Goal: Navigation & Orientation: Find specific page/section

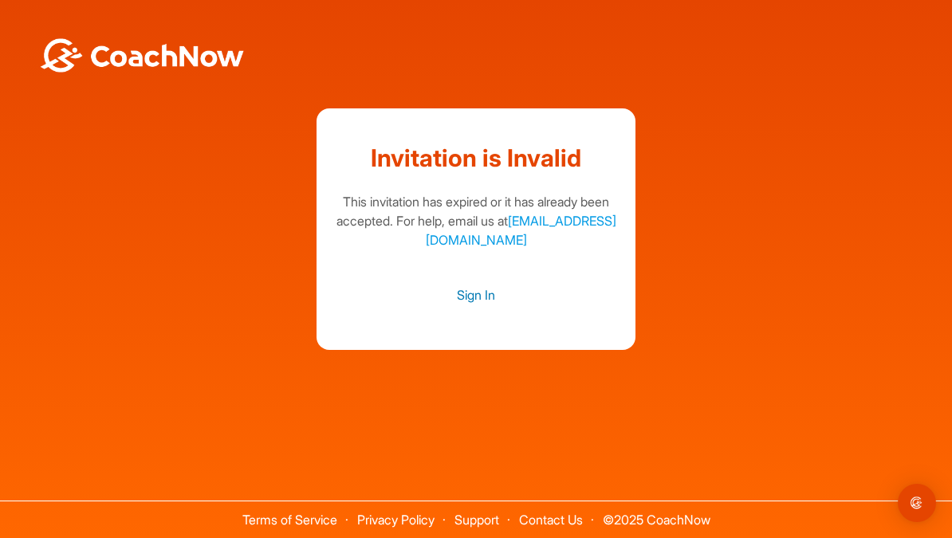
click at [474, 305] on link "Sign In" at bounding box center [476, 295] width 287 height 21
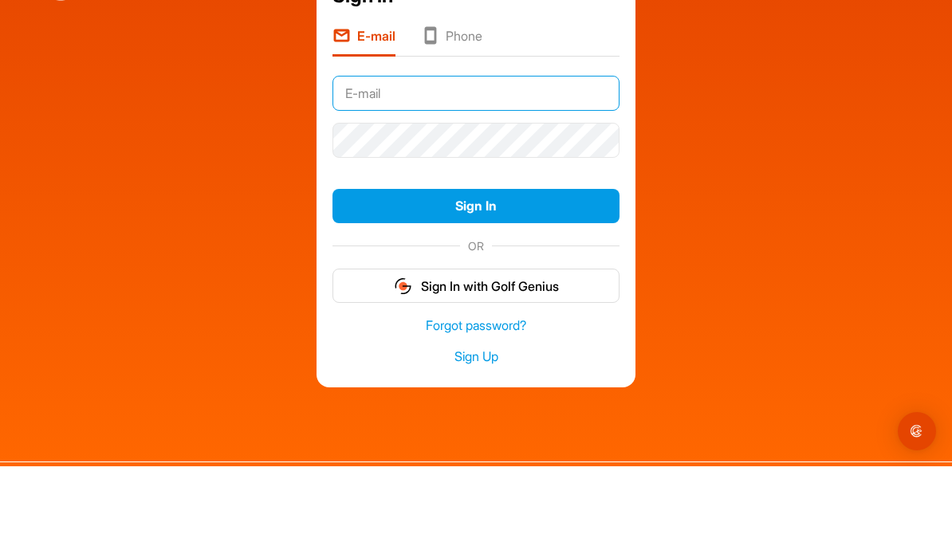
type input "[EMAIL_ADDRESS][DOMAIN_NAME]"
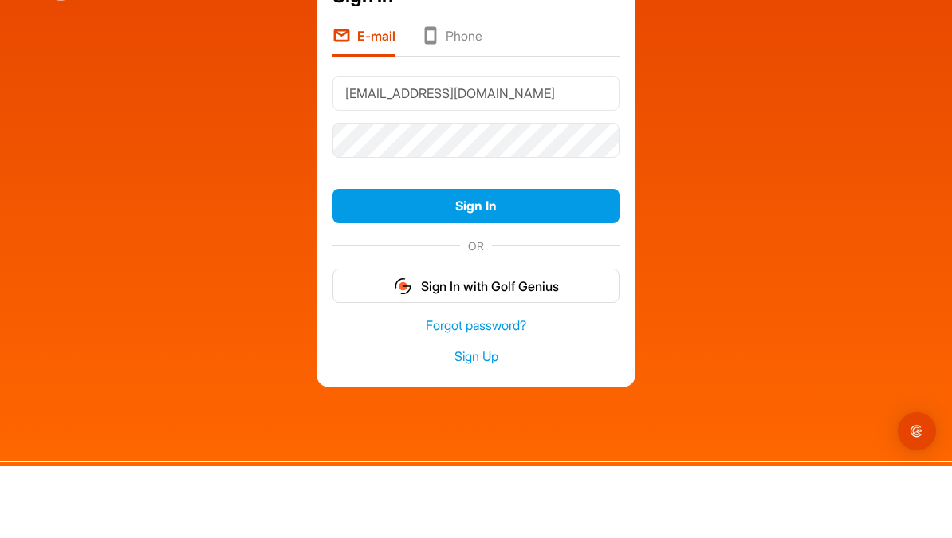
click at [476, 261] on button "Sign In" at bounding box center [476, 278] width 287 height 34
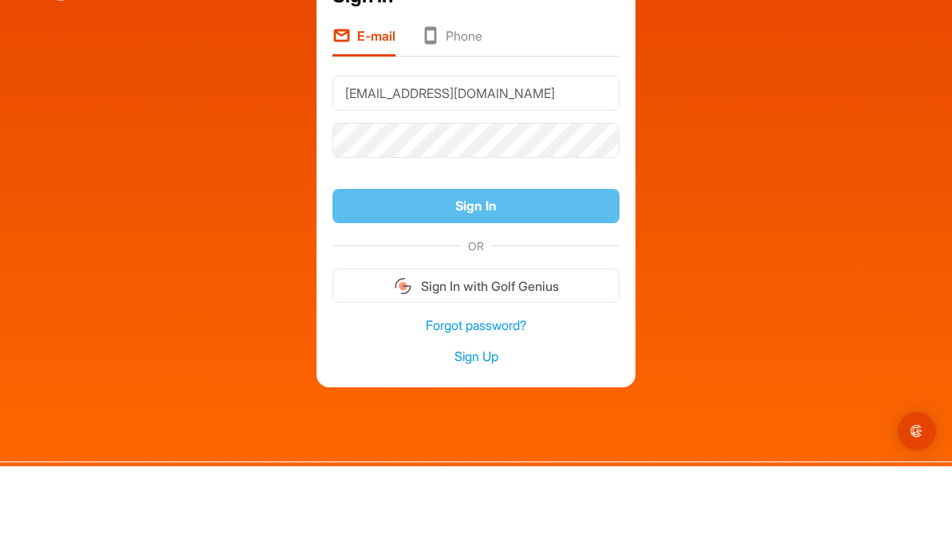
scroll to position [72, 0]
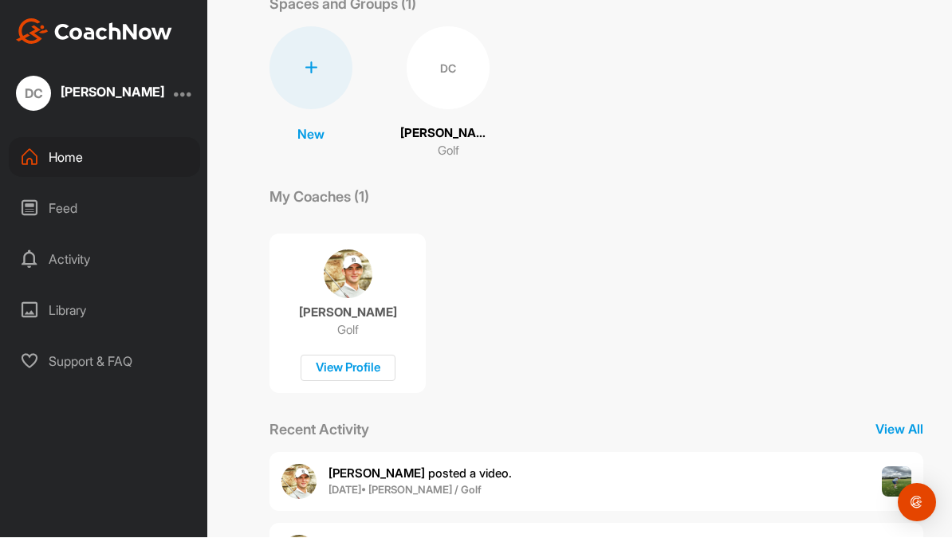
scroll to position [26, 0]
click at [78, 291] on div "Library" at bounding box center [104, 311] width 191 height 40
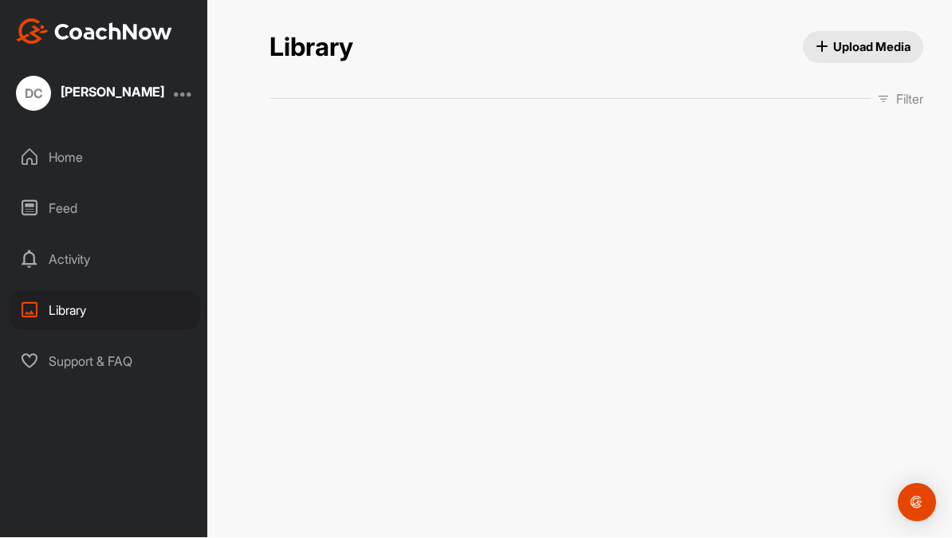
scroll to position [26, 0]
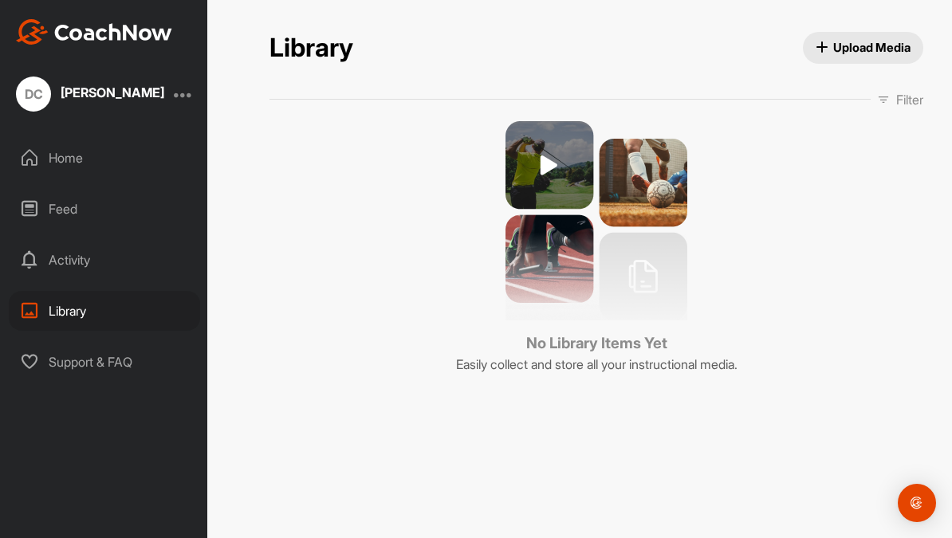
click at [83, 240] on div "Activity" at bounding box center [104, 260] width 191 height 40
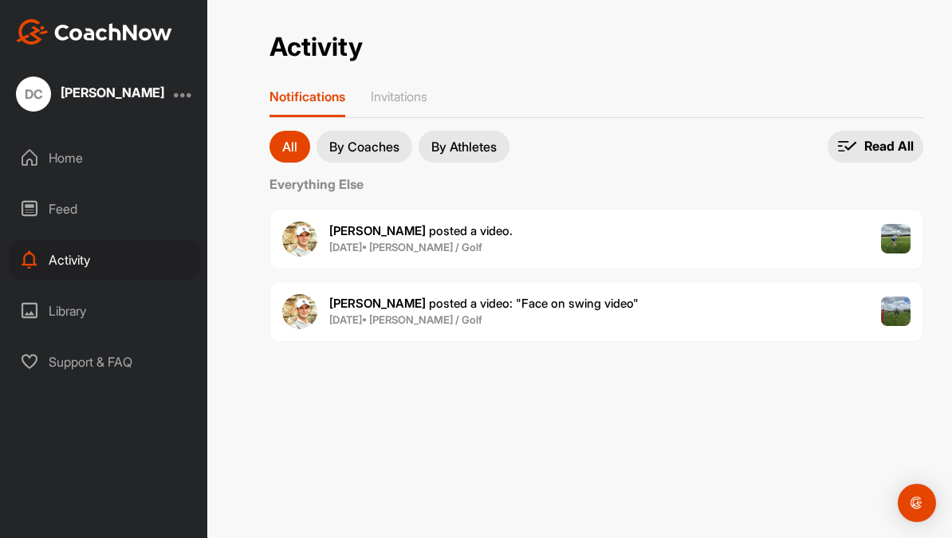
click at [72, 189] on div "Feed" at bounding box center [104, 209] width 191 height 40
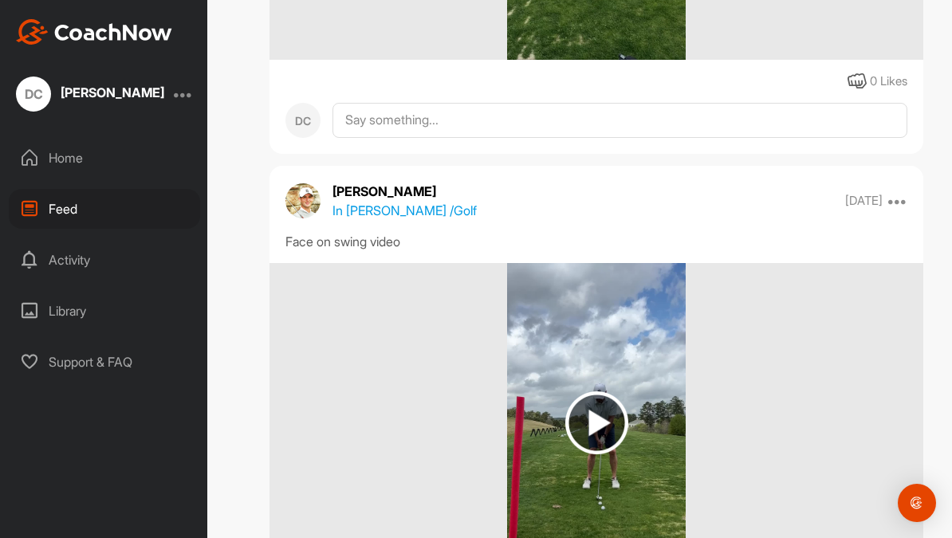
scroll to position [546, 0]
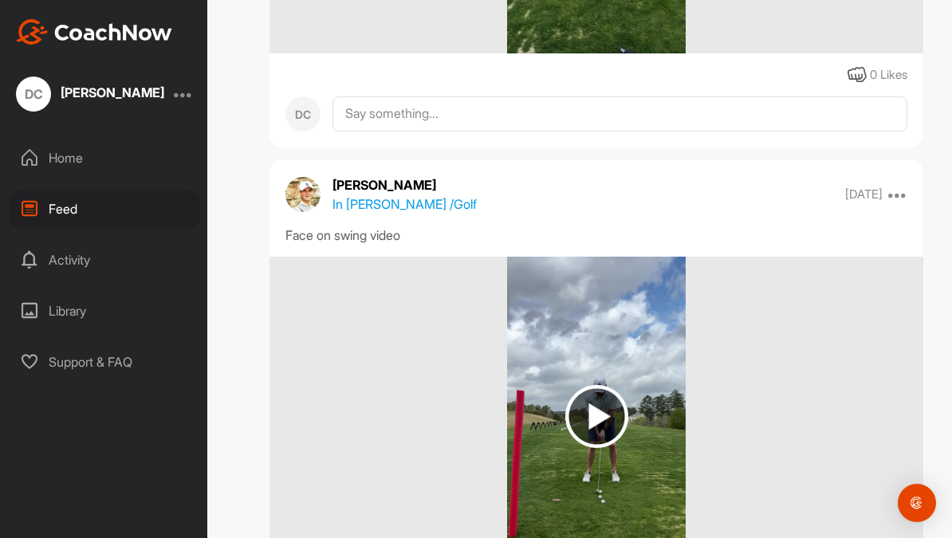
click at [600, 392] on img at bounding box center [596, 416] width 63 height 63
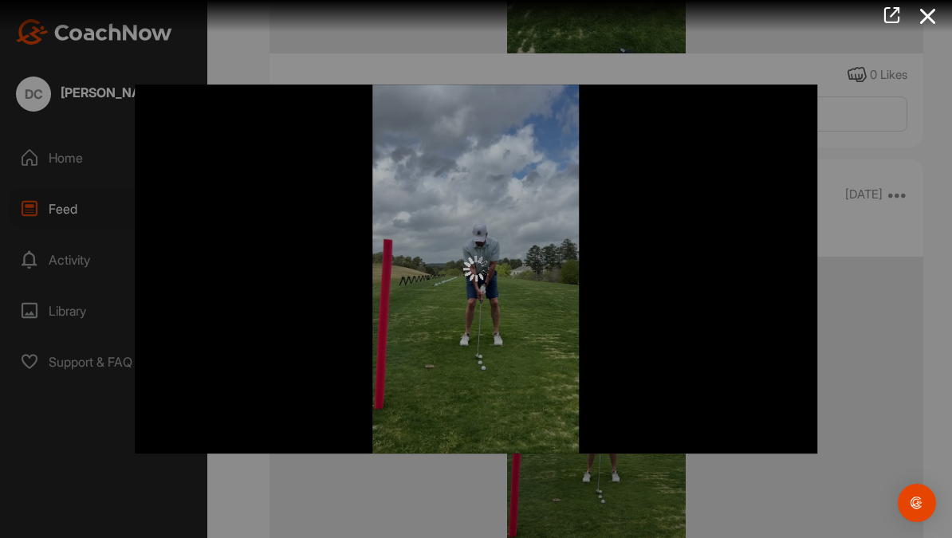
click at [520, 297] on div at bounding box center [476, 270] width 683 height 370
click at [921, 8] on icon at bounding box center [928, 17] width 37 height 30
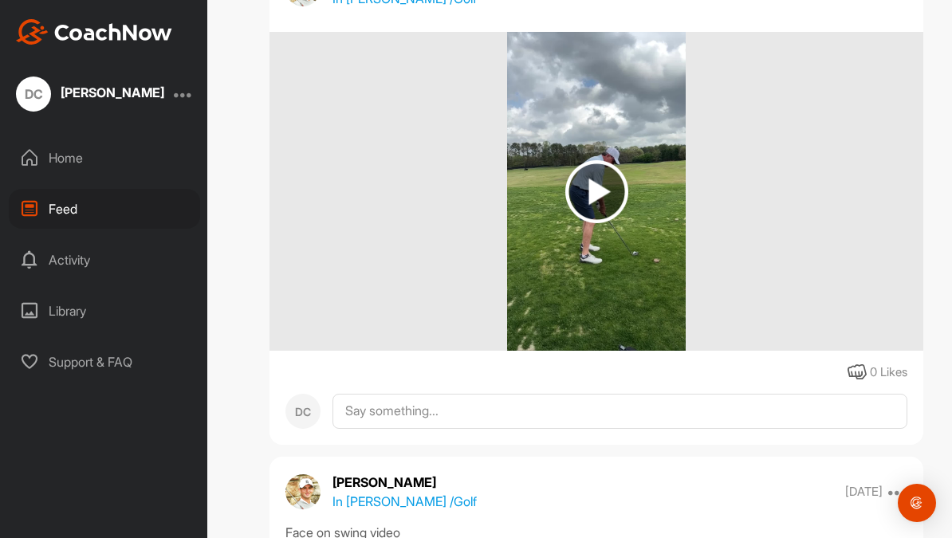
scroll to position [233, 0]
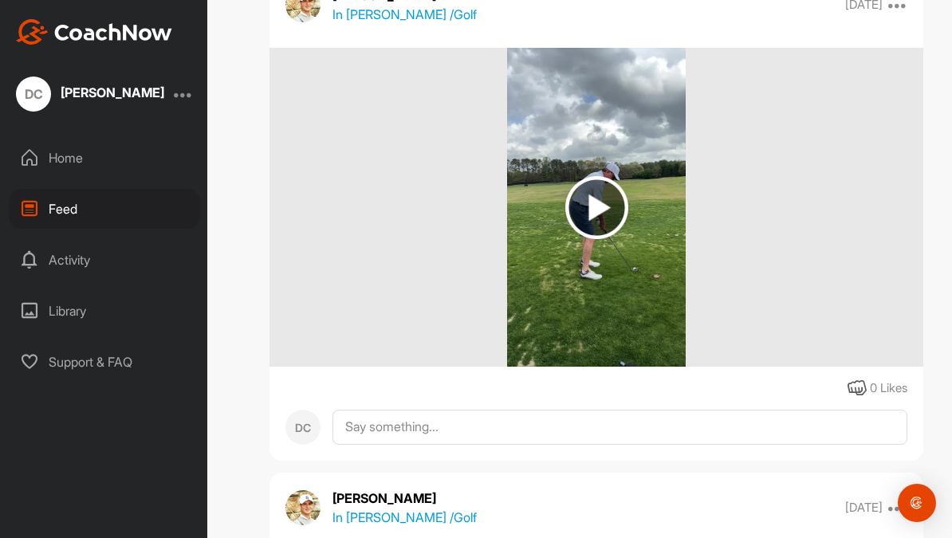
click at [594, 181] on img at bounding box center [596, 207] width 63 height 63
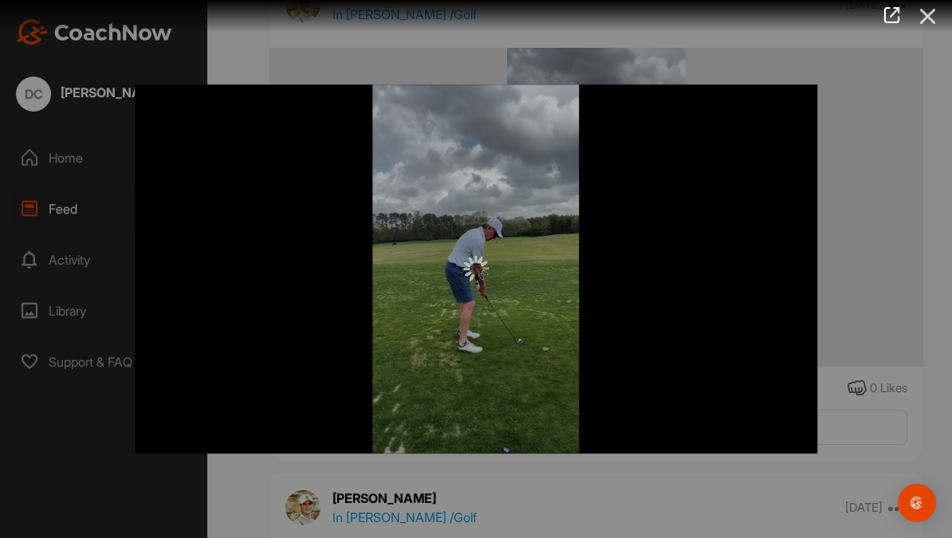
click at [920, 7] on icon at bounding box center [928, 17] width 37 height 30
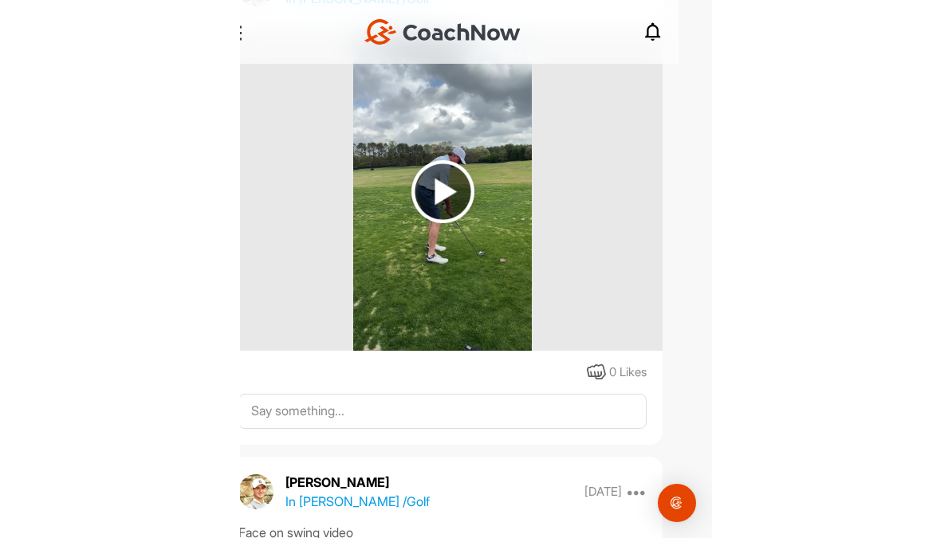
scroll to position [26, 0]
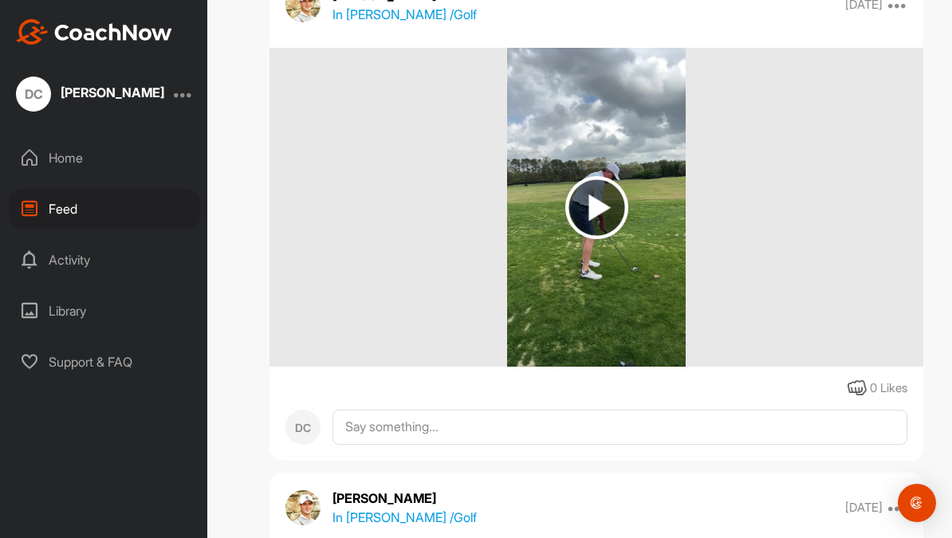
click at [187, 85] on div at bounding box center [183, 94] width 19 height 19
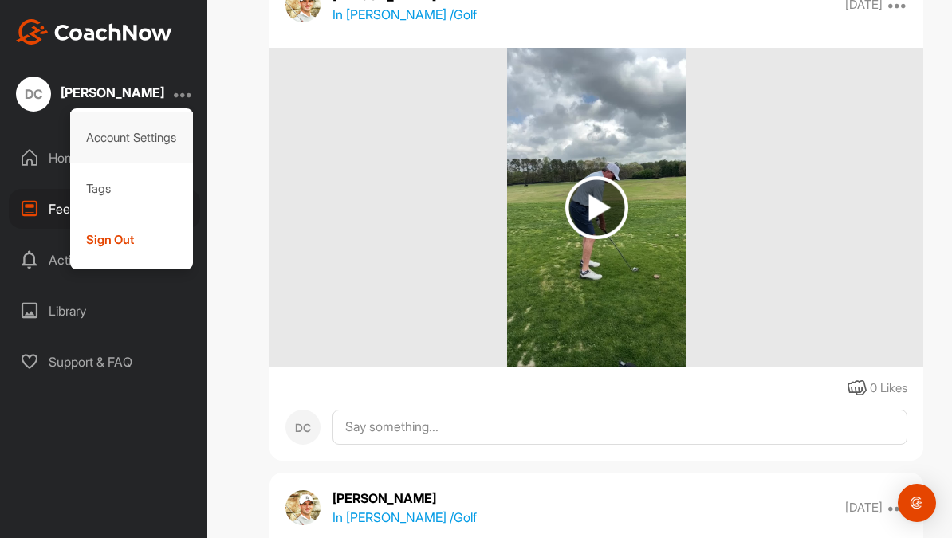
click at [145, 112] on div "Account Settings" at bounding box center [132, 137] width 124 height 51
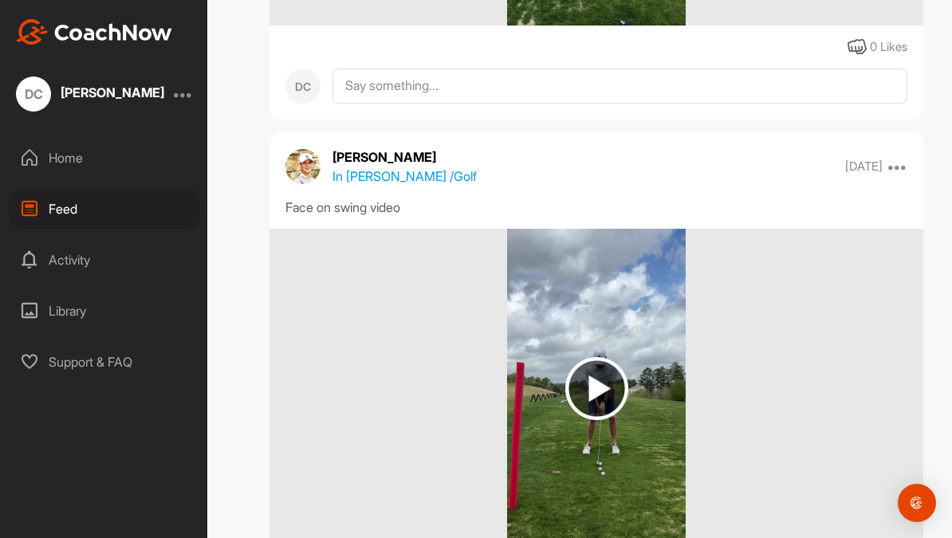
scroll to position [581, 0]
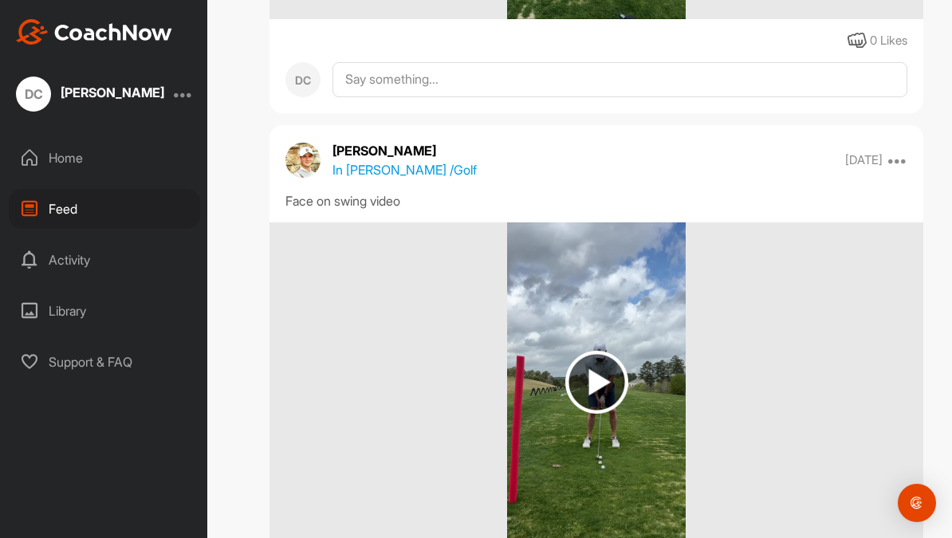
click at [590, 361] on img at bounding box center [596, 382] width 63 height 63
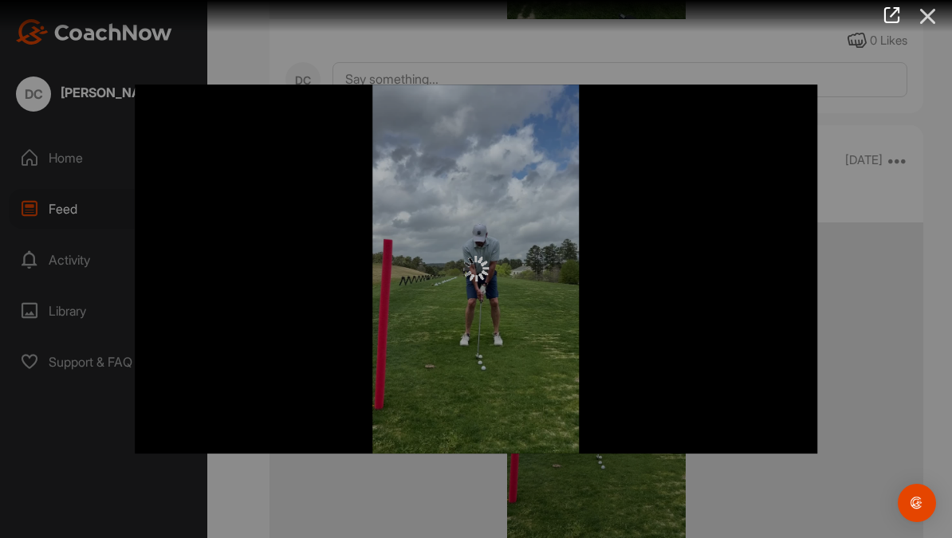
click at [927, 9] on icon at bounding box center [928, 17] width 37 height 30
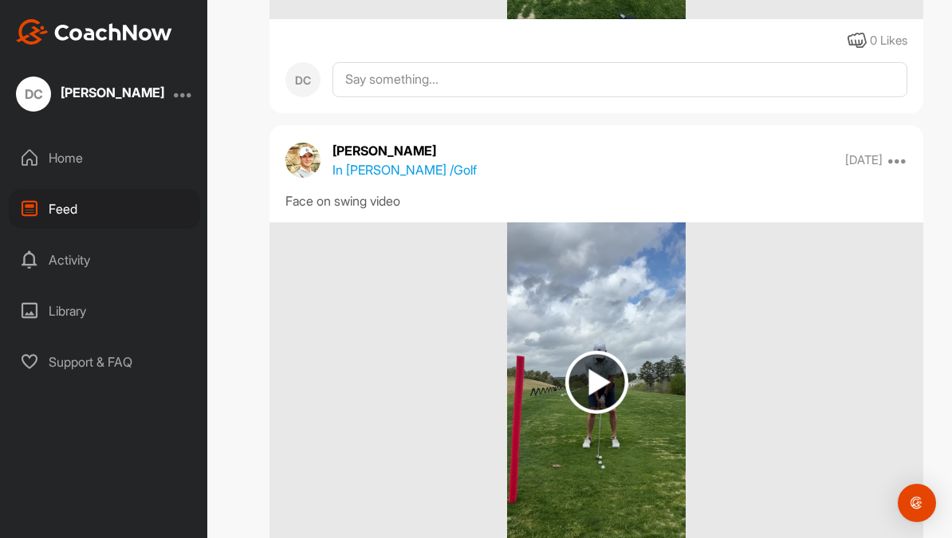
click at [588, 353] on img at bounding box center [596, 382] width 63 height 63
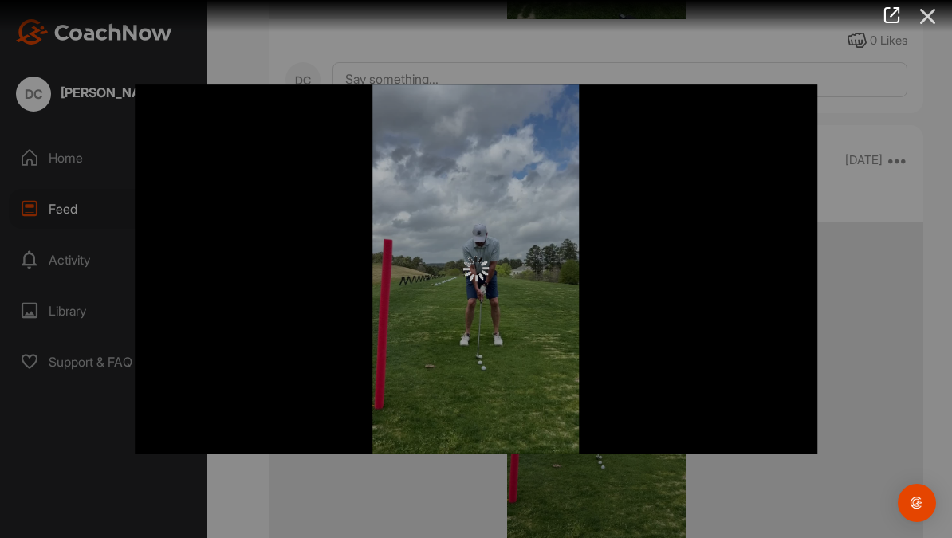
click at [921, 9] on icon at bounding box center [928, 17] width 37 height 30
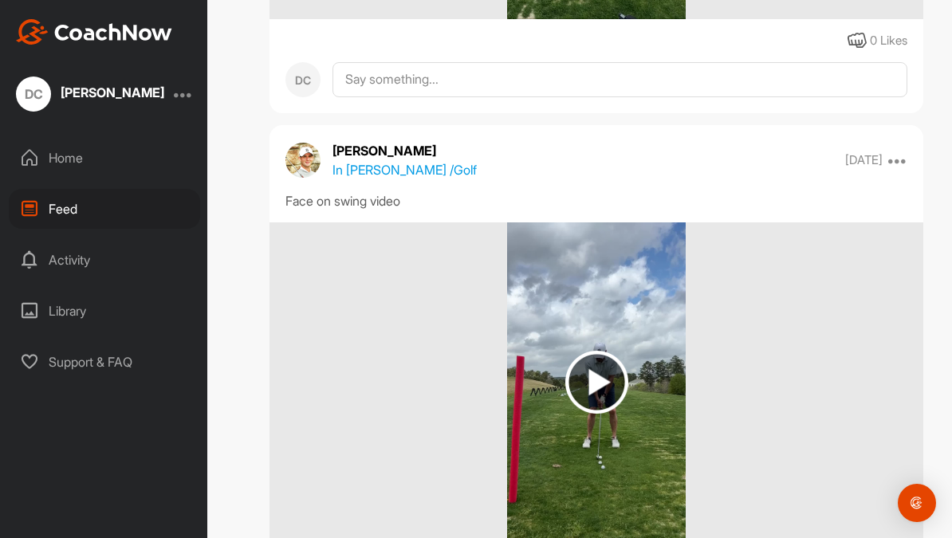
click at [642, 339] on img at bounding box center [596, 381] width 178 height 319
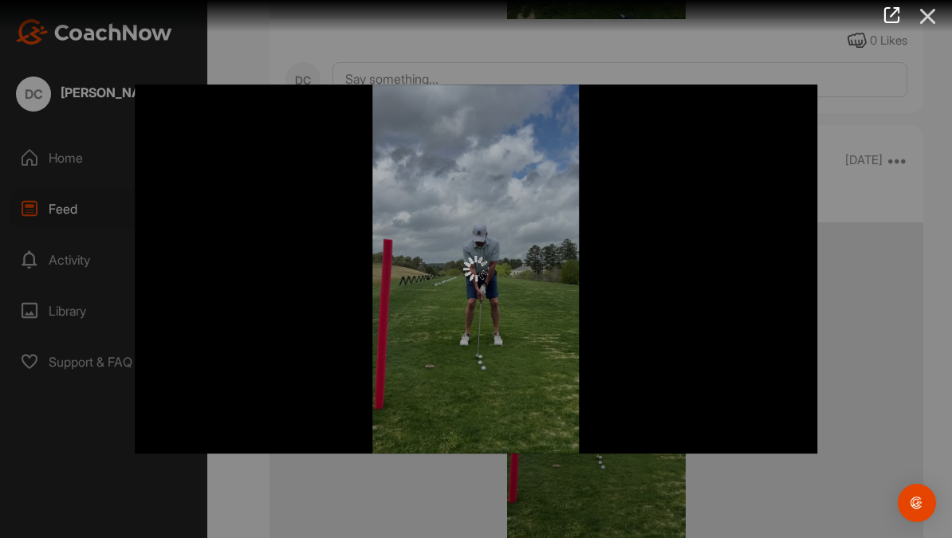
click at [933, 2] on icon at bounding box center [928, 17] width 37 height 30
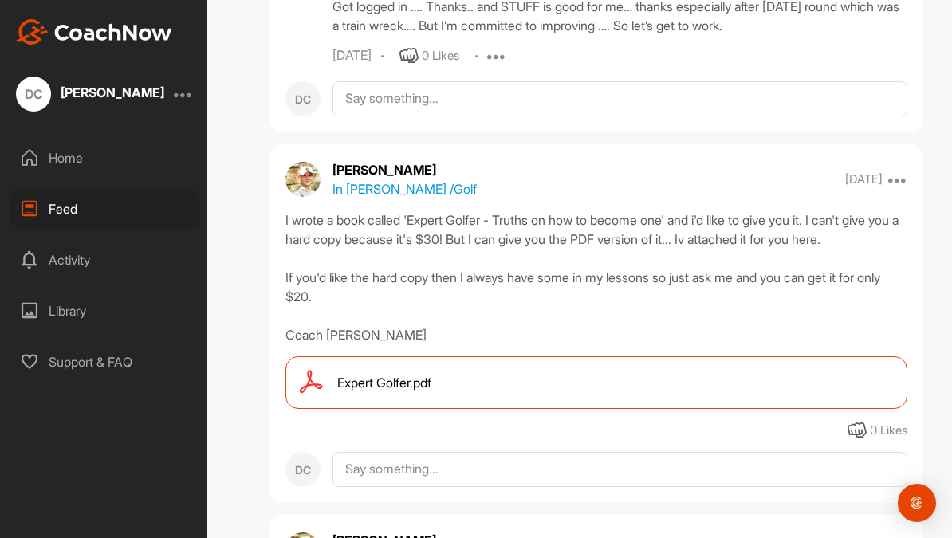
scroll to position [1862, 0]
click at [836, 373] on div "Expert Golfer.pdf" at bounding box center [596, 381] width 622 height 53
